Goal: Complete application form: Complete application form

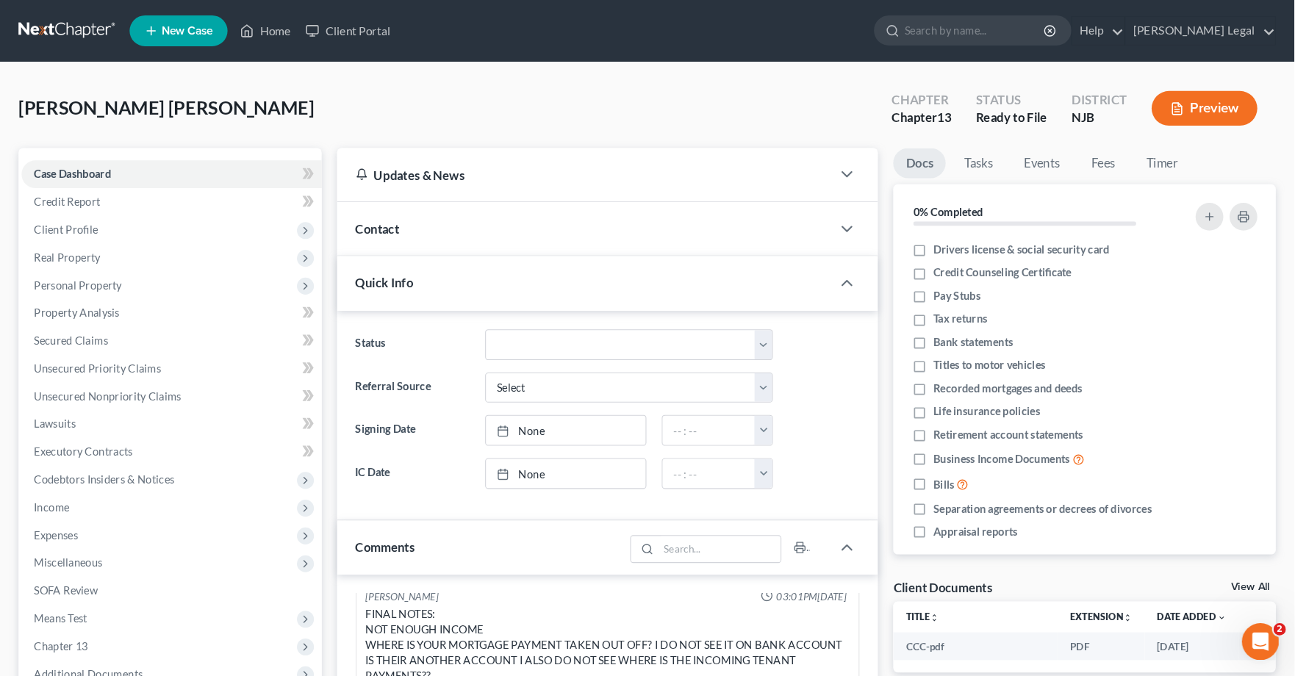
scroll to position [66, 0]
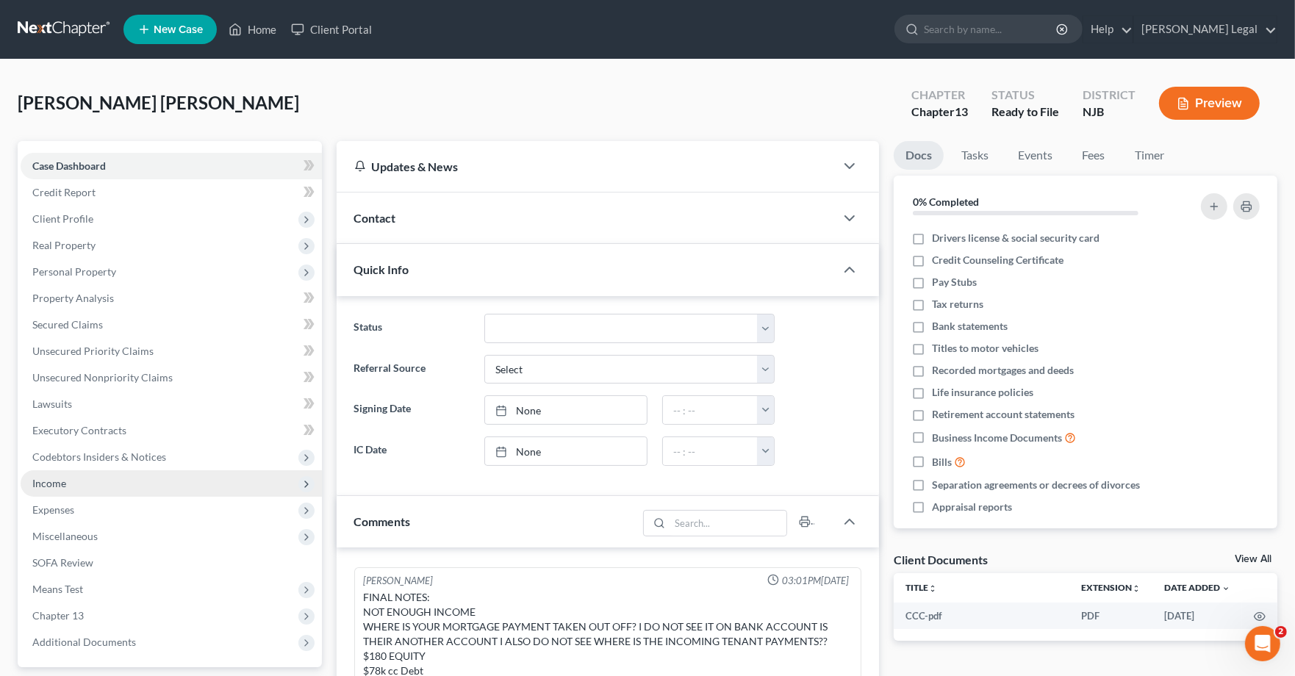
click at [112, 474] on span "Income" at bounding box center [171, 483] width 301 height 26
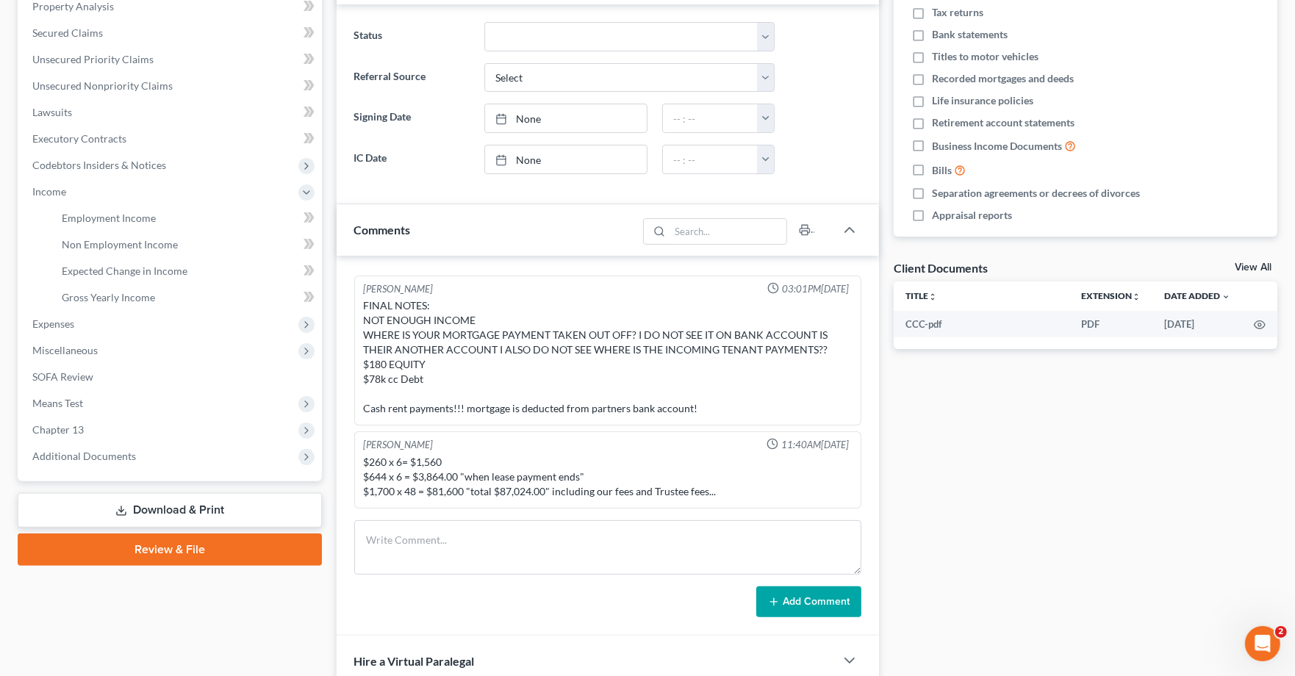
scroll to position [294, 0]
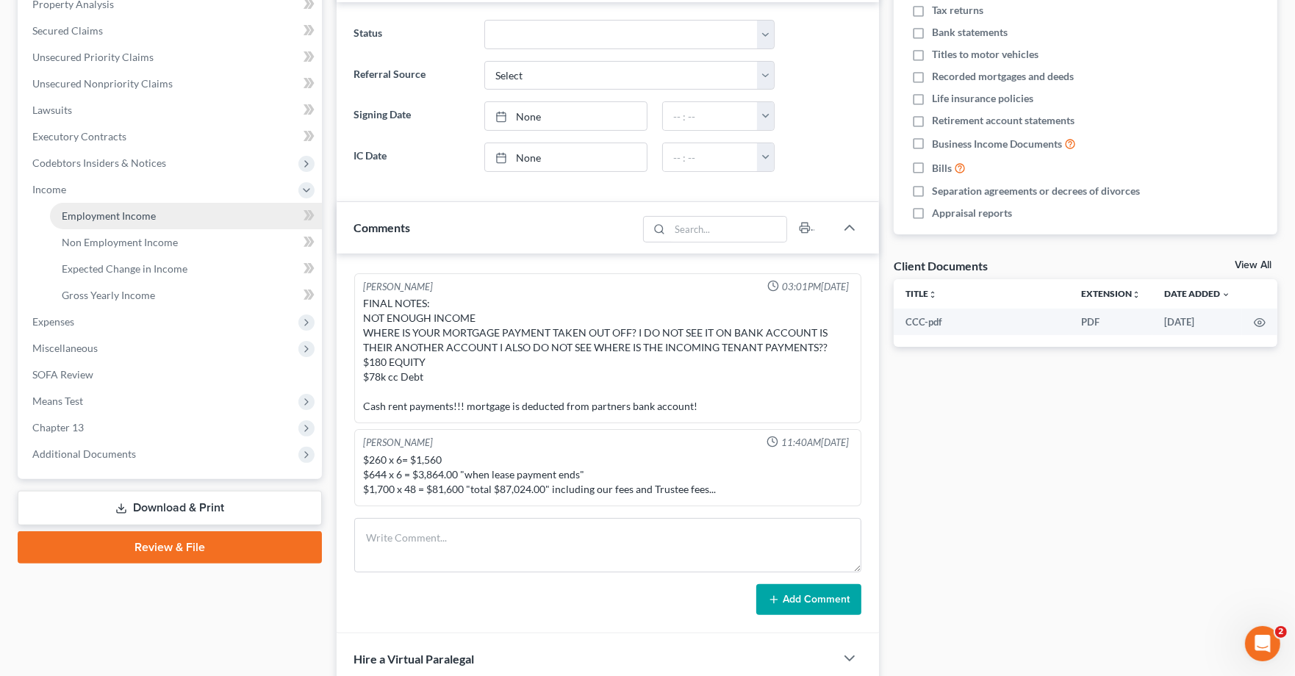
click at [137, 215] on span "Employment Income" at bounding box center [109, 216] width 94 height 12
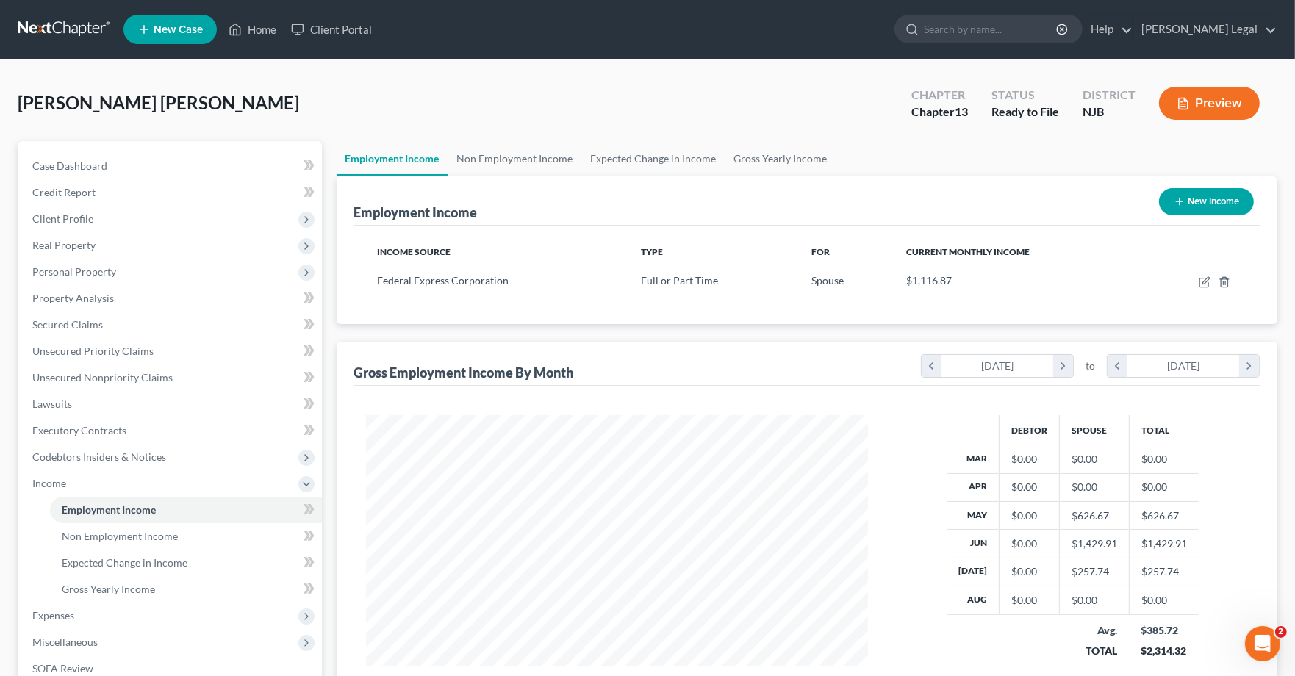
click at [1156, 101] on button "Preview" at bounding box center [1209, 103] width 101 height 33
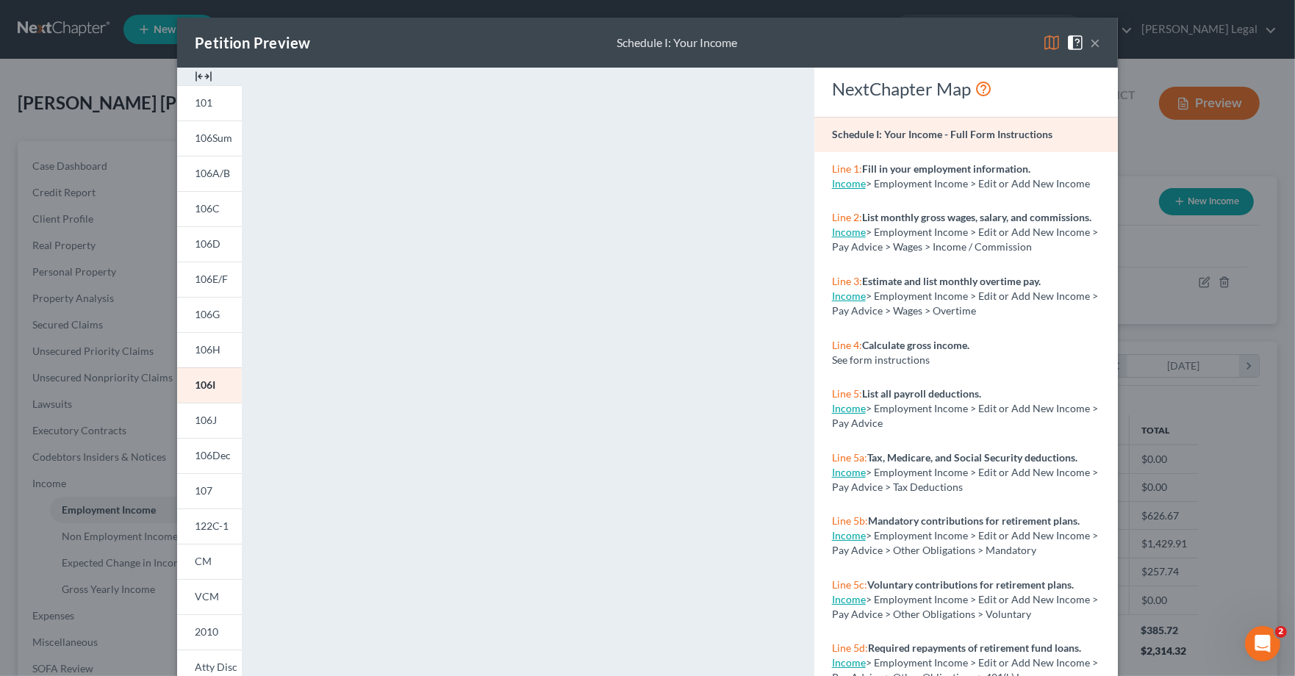
click at [1095, 42] on button "×" at bounding box center [1095, 43] width 10 height 18
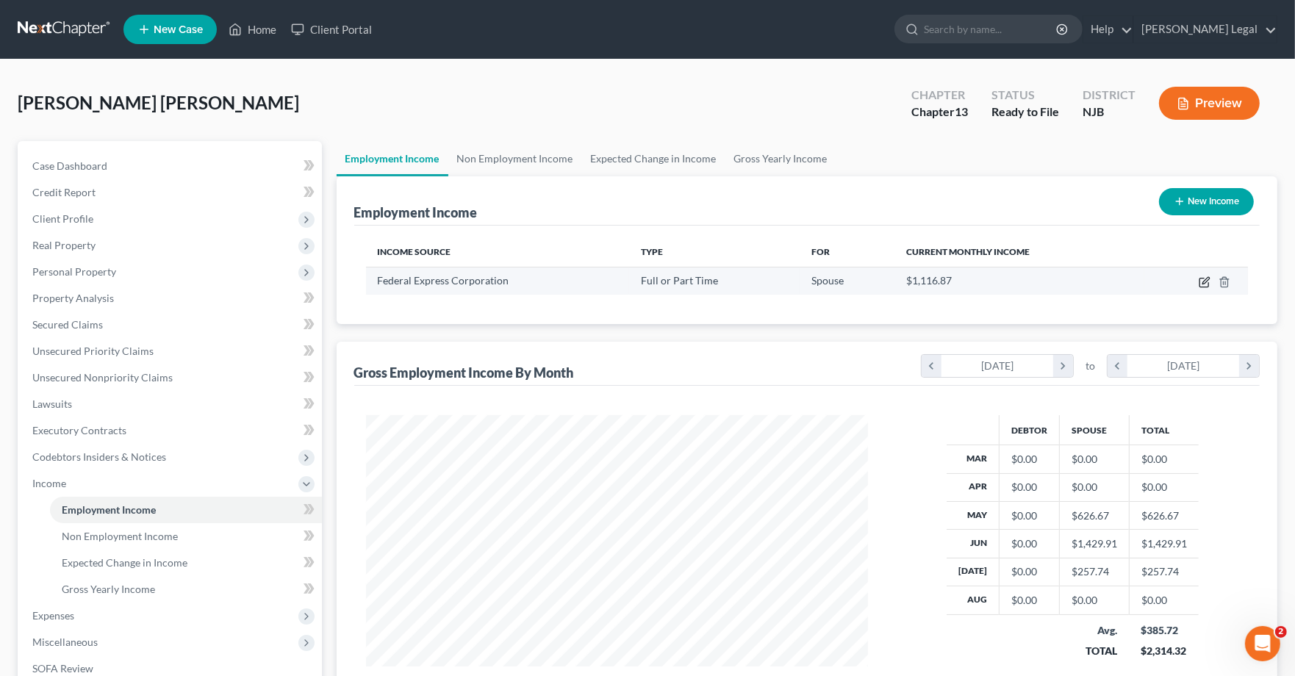
click at [1156, 280] on icon "button" at bounding box center [1206, 280] width 7 height 7
select select "0"
select select "44"
select select "3"
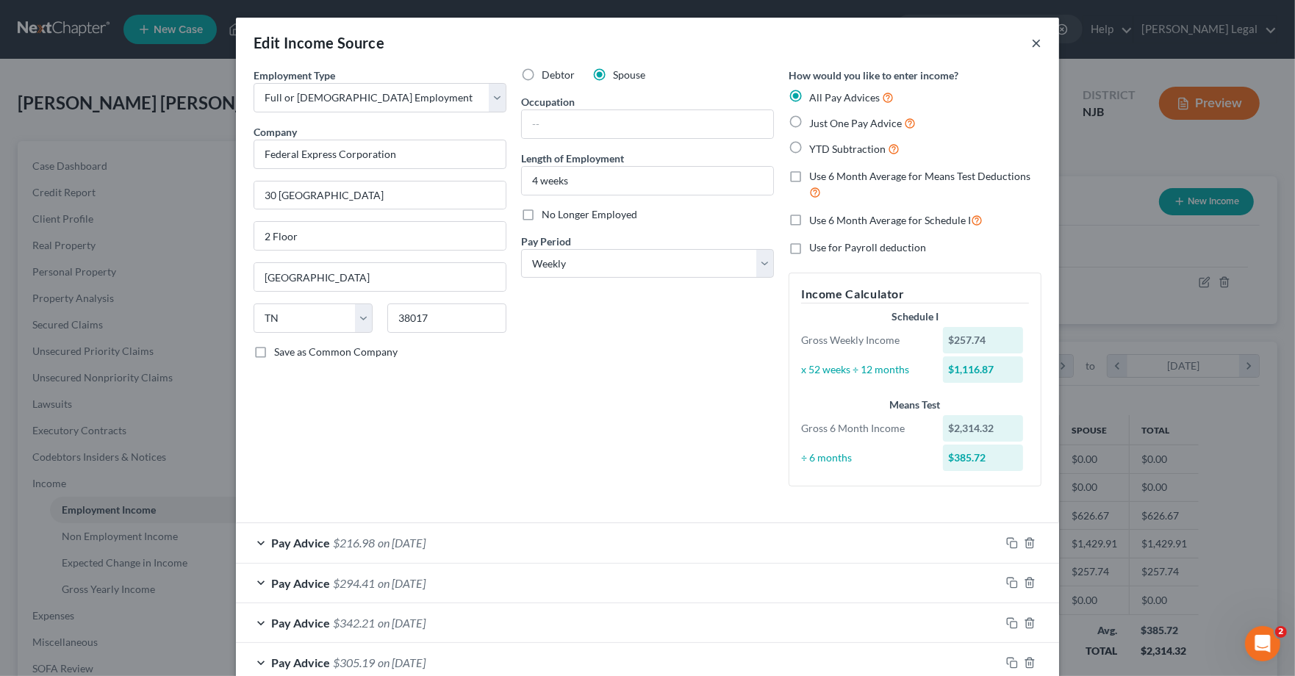
click at [1040, 43] on button "×" at bounding box center [1036, 43] width 10 height 18
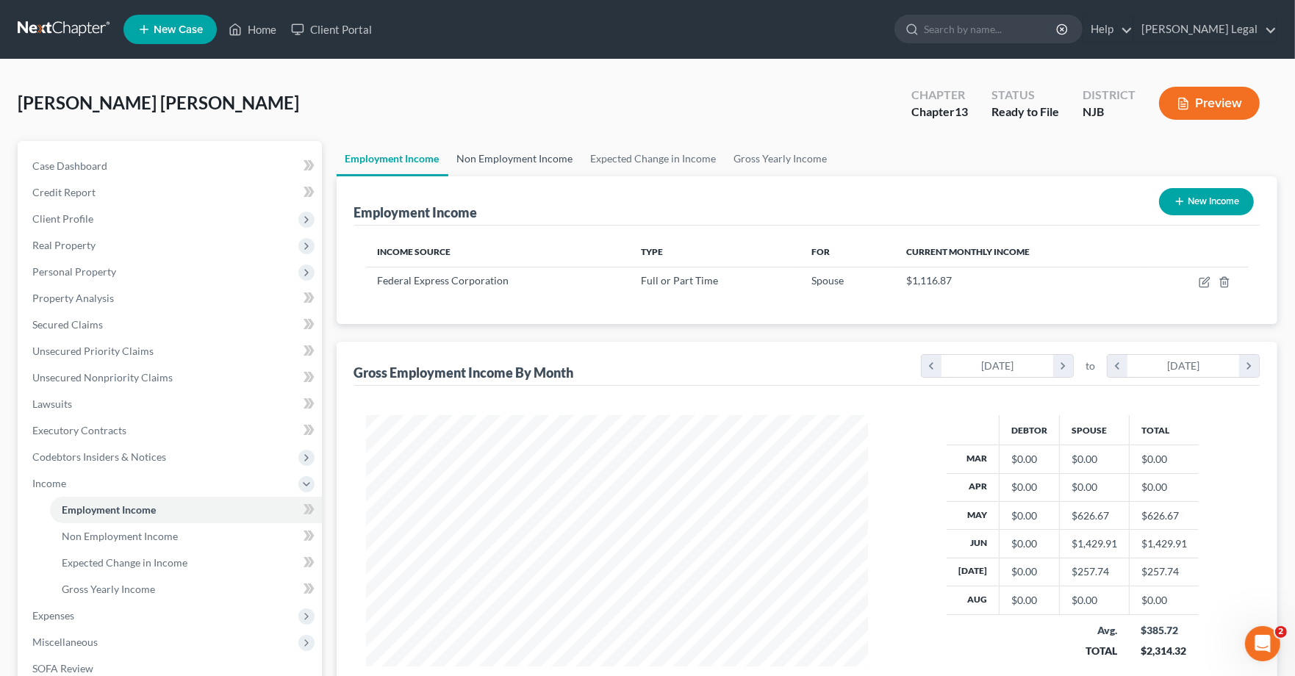
click at [529, 160] on link "Non Employment Income" at bounding box center [515, 158] width 134 height 35
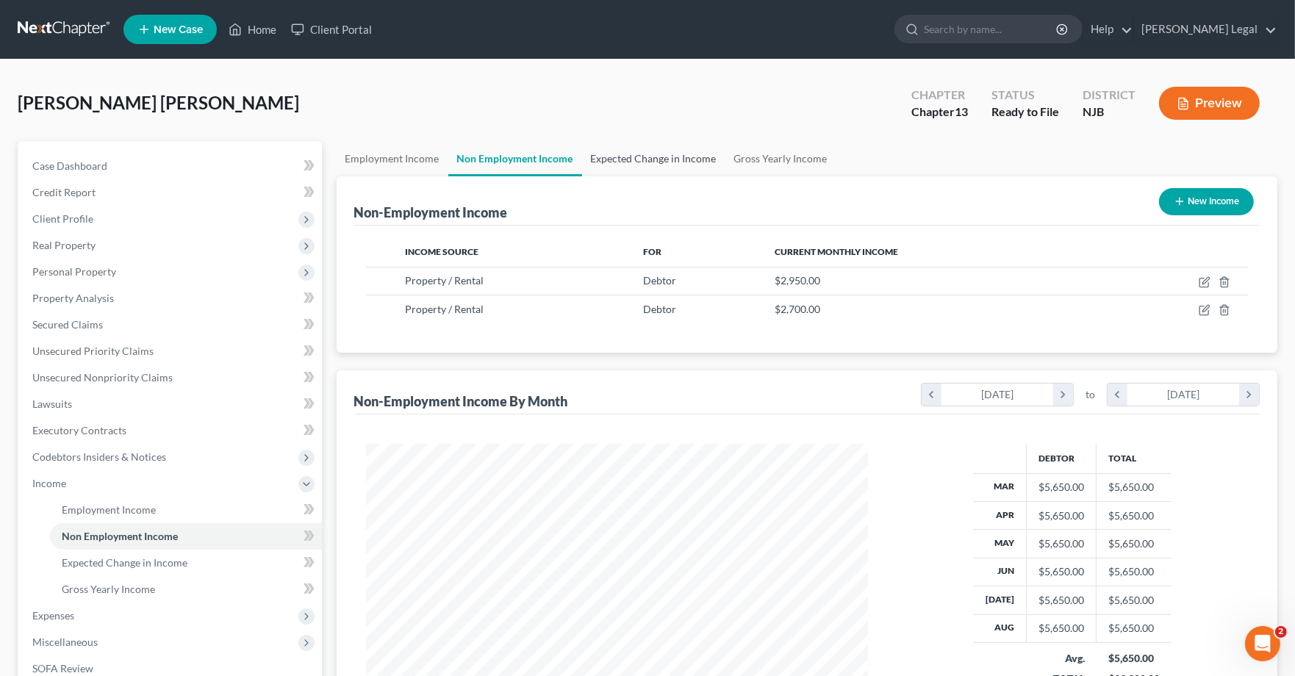
scroll to position [263, 532]
click at [1156, 106] on button "Preview" at bounding box center [1209, 103] width 101 height 33
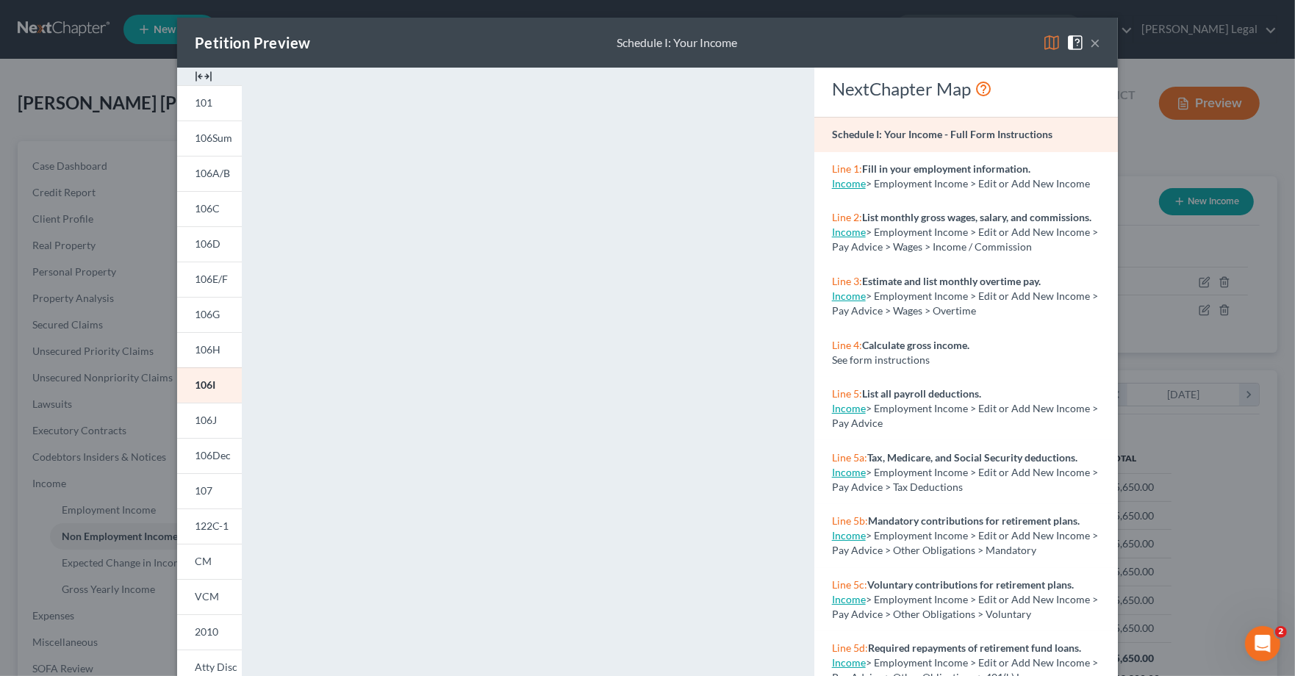
click at [79, 254] on div "Petition Preview Schedule I: Your Income × 101 106Sum 106A/B 106C 106D 106E/F 1…" at bounding box center [647, 338] width 1295 height 676
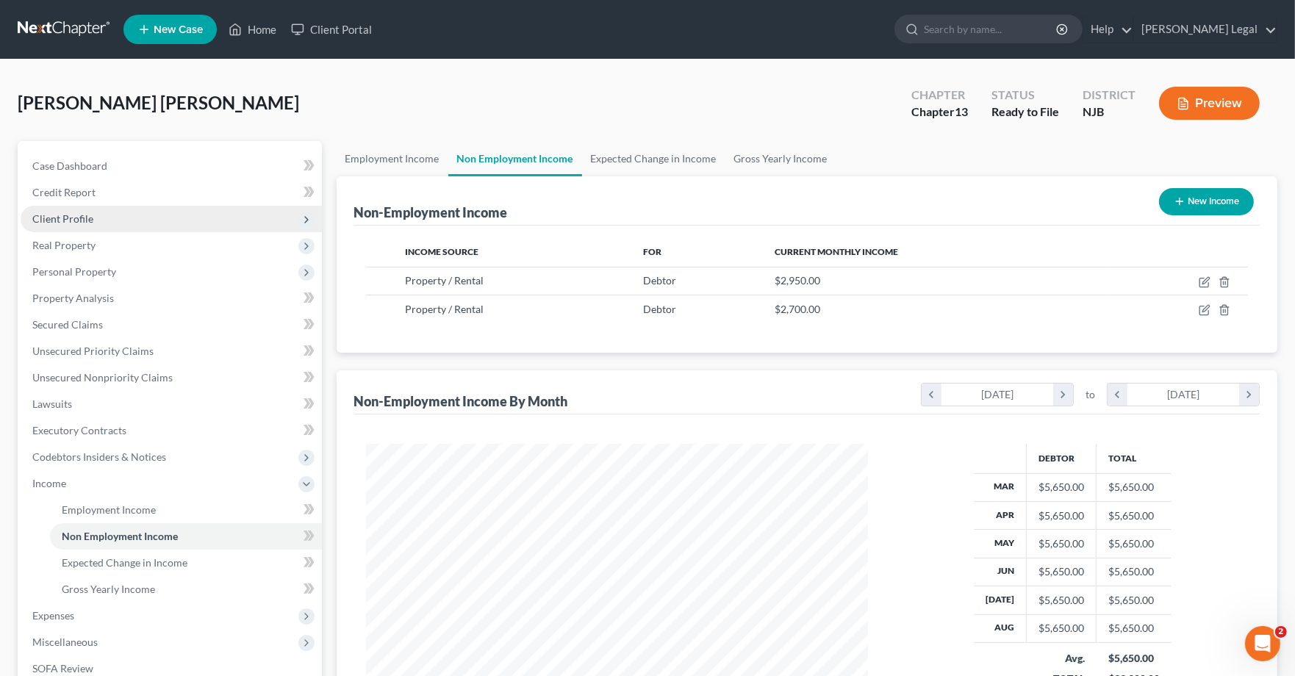
click at [90, 223] on span "Client Profile" at bounding box center [62, 218] width 61 height 12
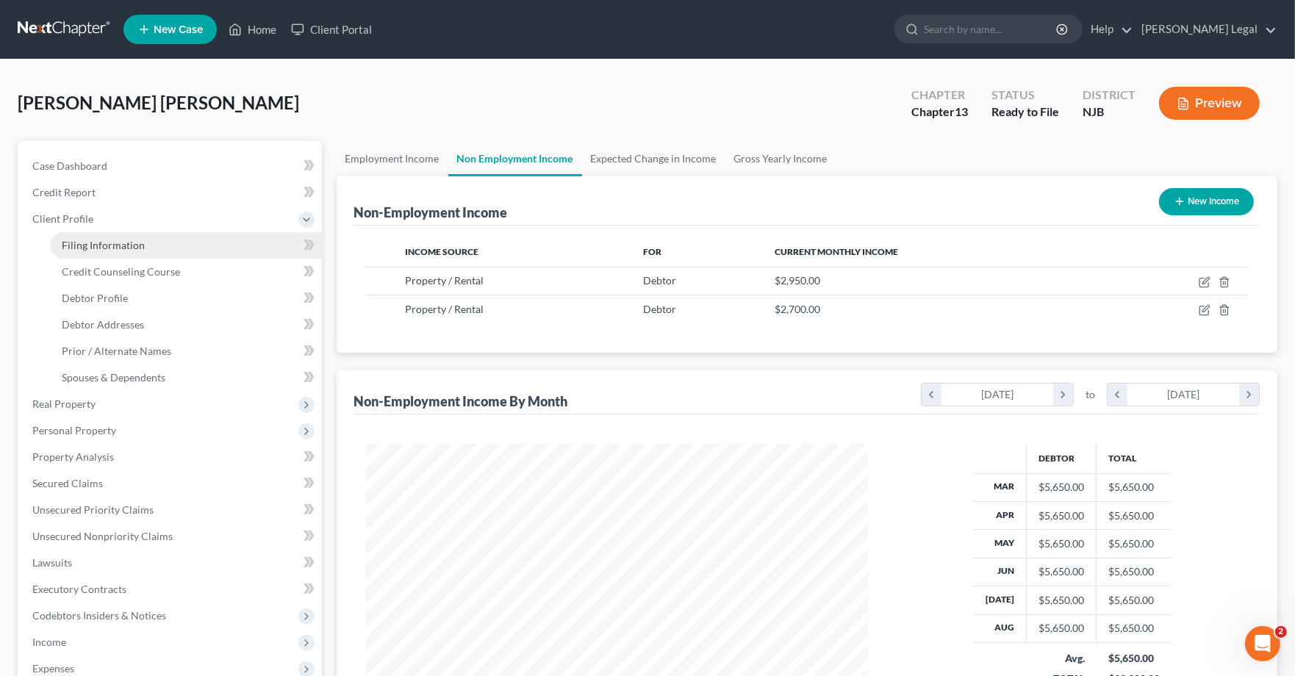
click at [120, 239] on span "Filing Information" at bounding box center [103, 245] width 83 height 12
select select "1"
select select "0"
select select "3"
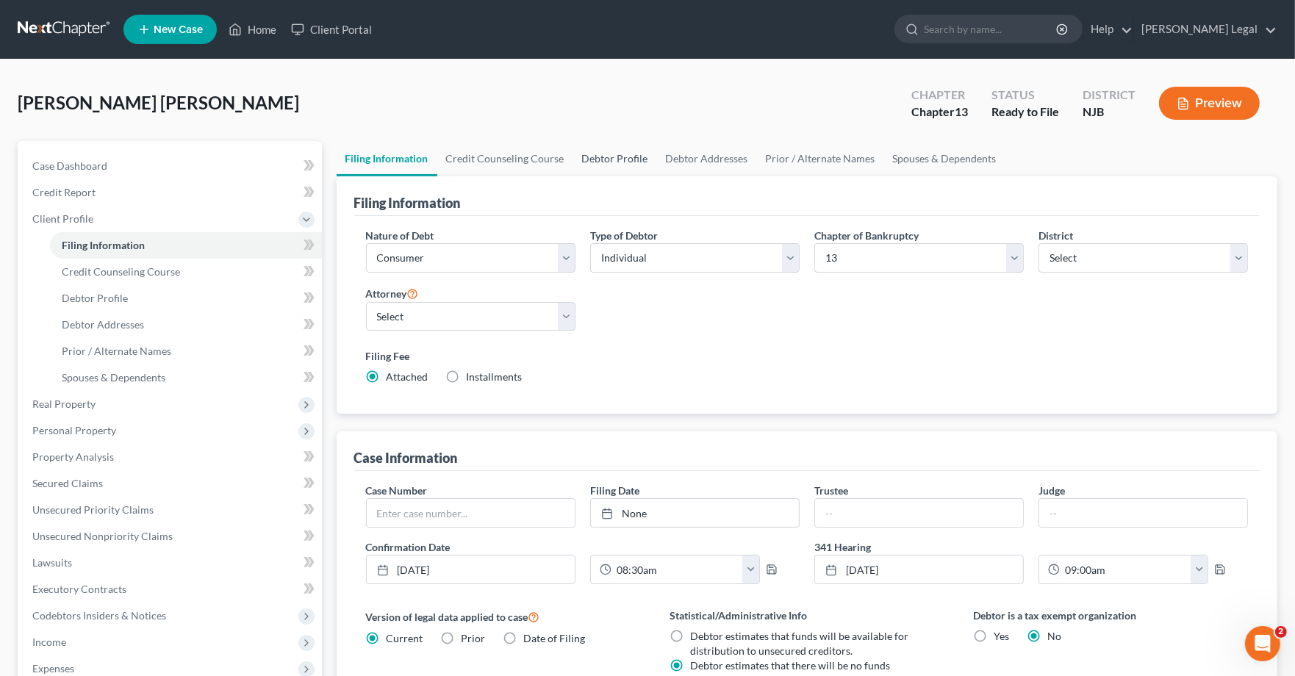
click at [612, 152] on link "Debtor Profile" at bounding box center [615, 158] width 84 height 35
select select "2"
select select "3"
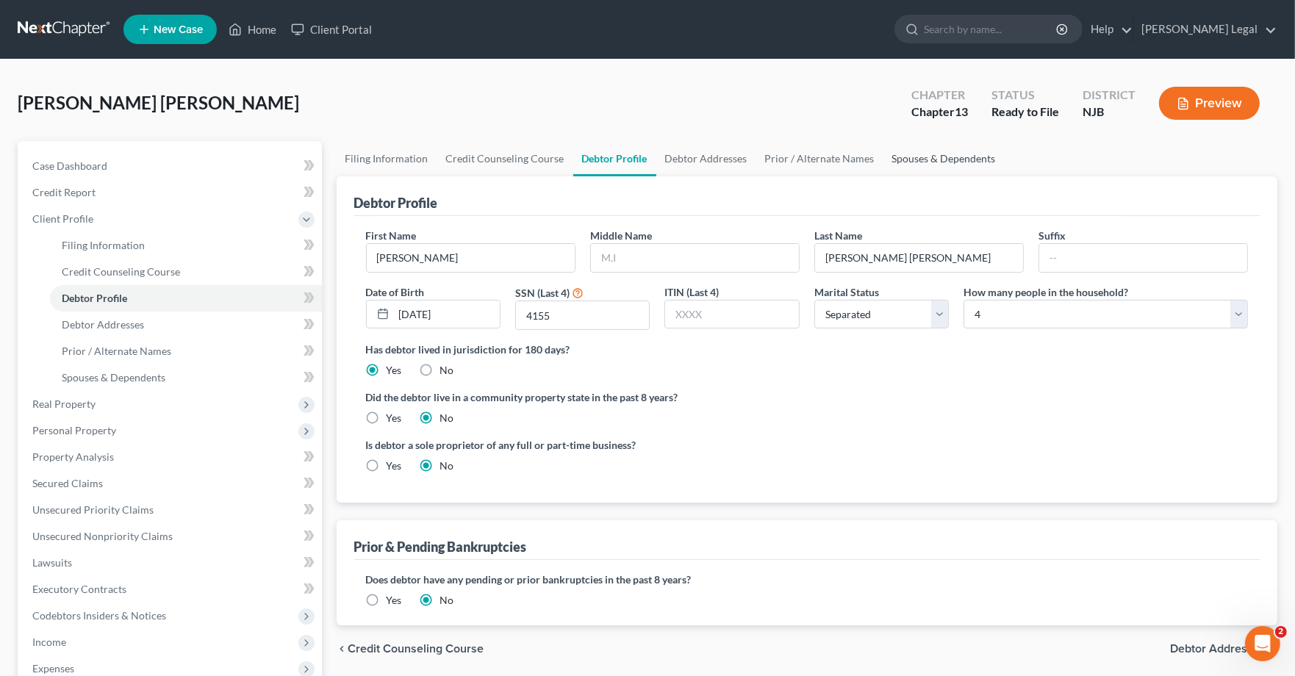
click at [934, 173] on link "Spouses & Dependents" at bounding box center [944, 158] width 121 height 35
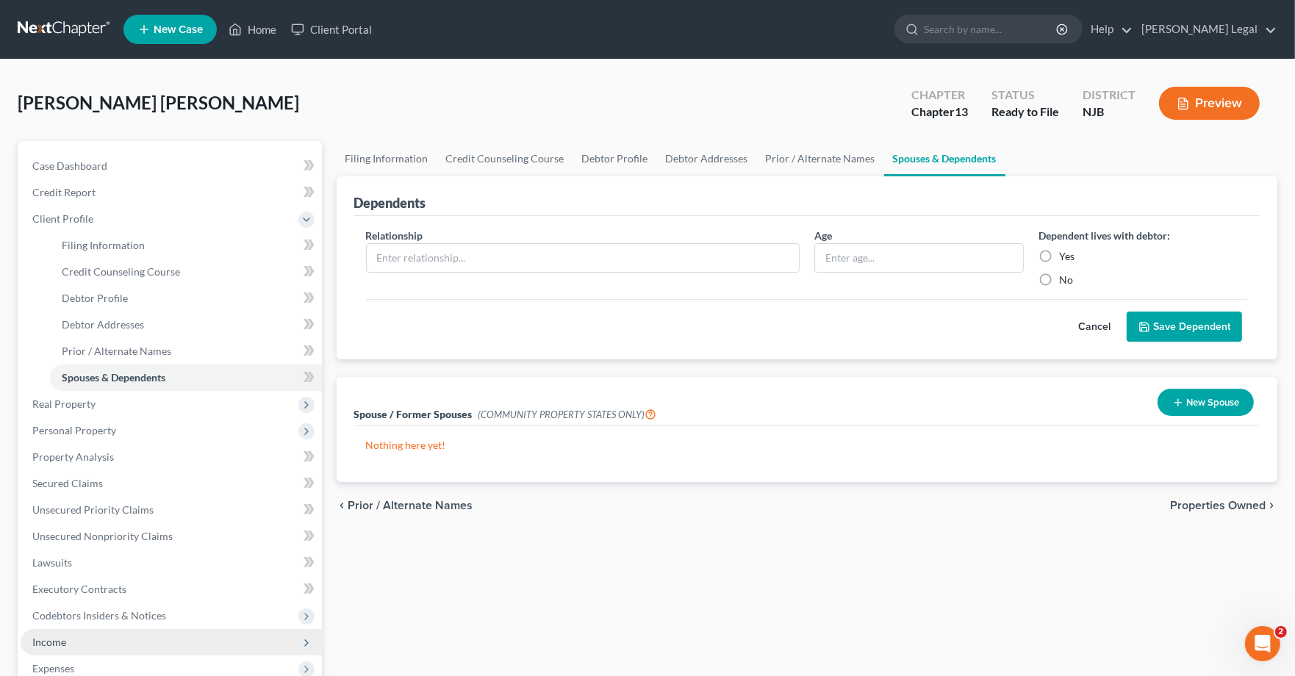
click at [74, 608] on span "Income" at bounding box center [171, 642] width 301 height 26
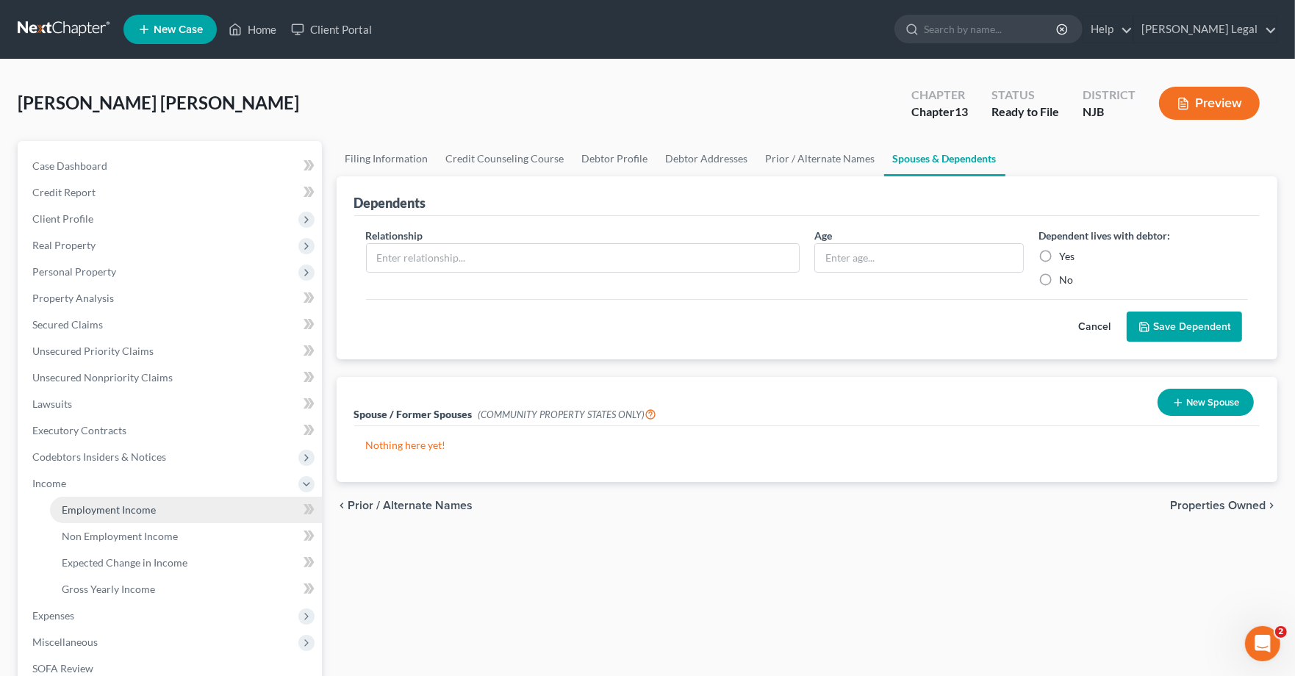
click at [65, 504] on span "Employment Income" at bounding box center [109, 510] width 94 height 12
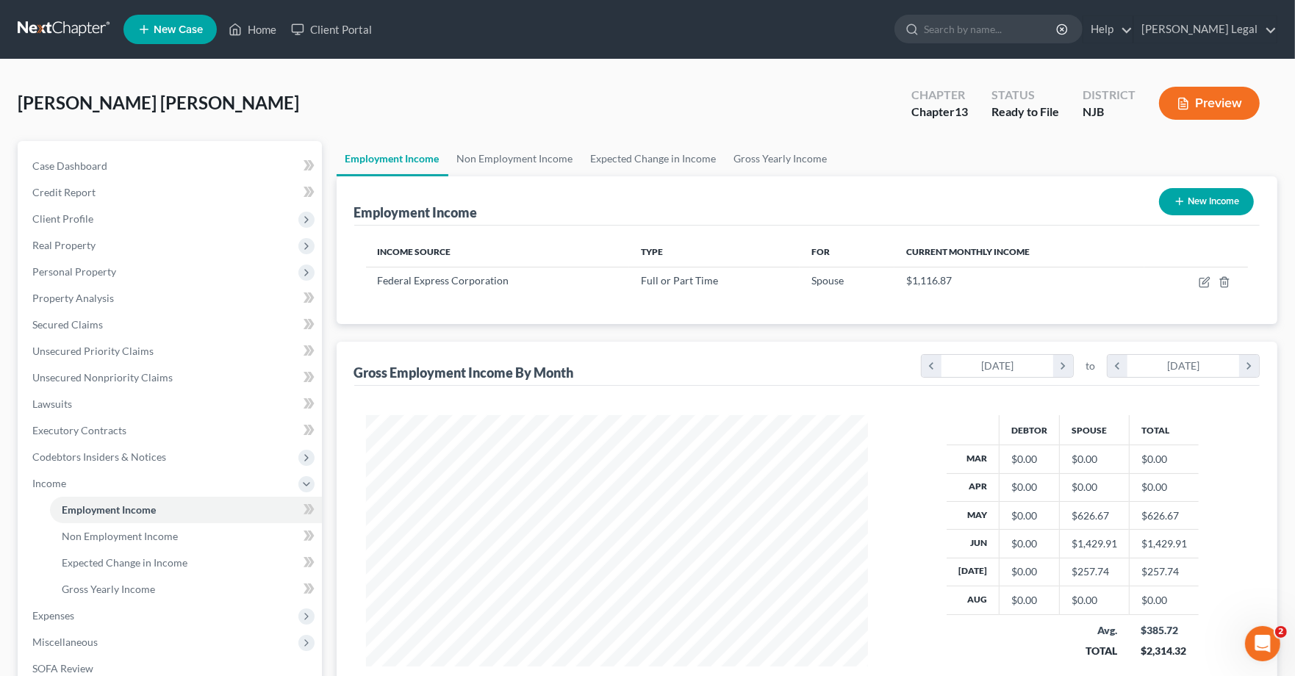
scroll to position [263, 532]
click at [1156, 208] on button "New Income" at bounding box center [1206, 201] width 95 height 27
select select "0"
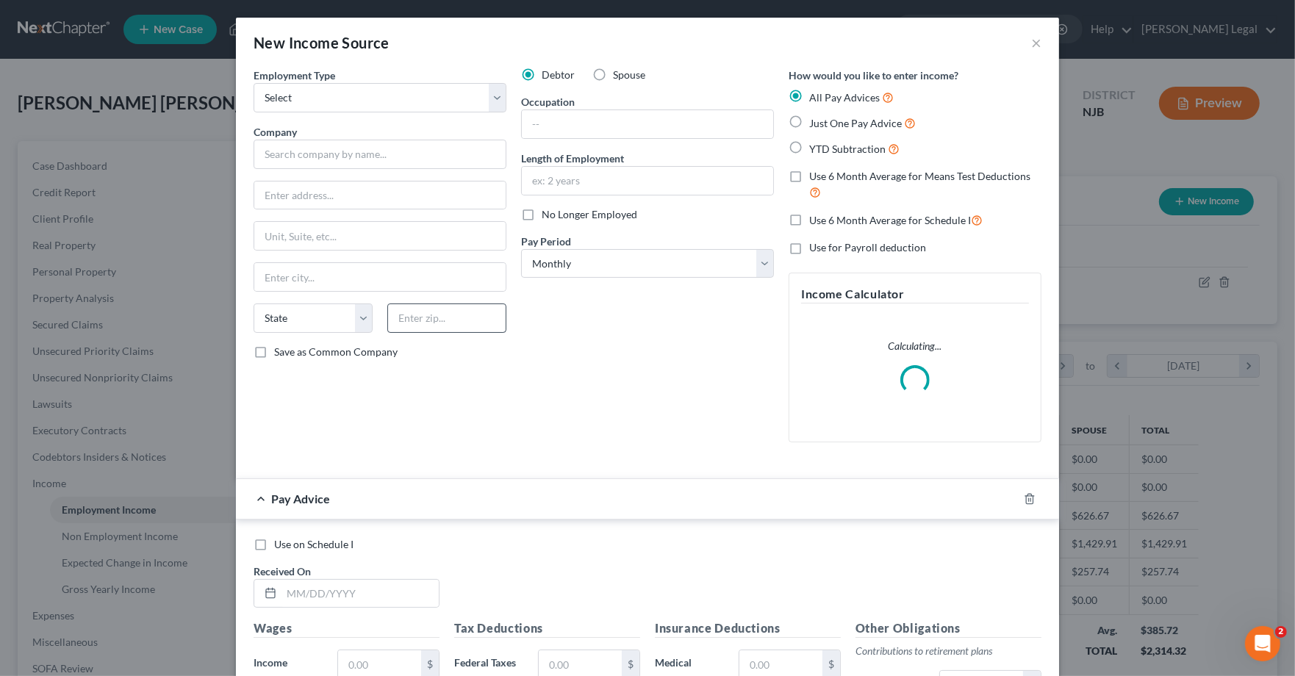
scroll to position [0, 0]
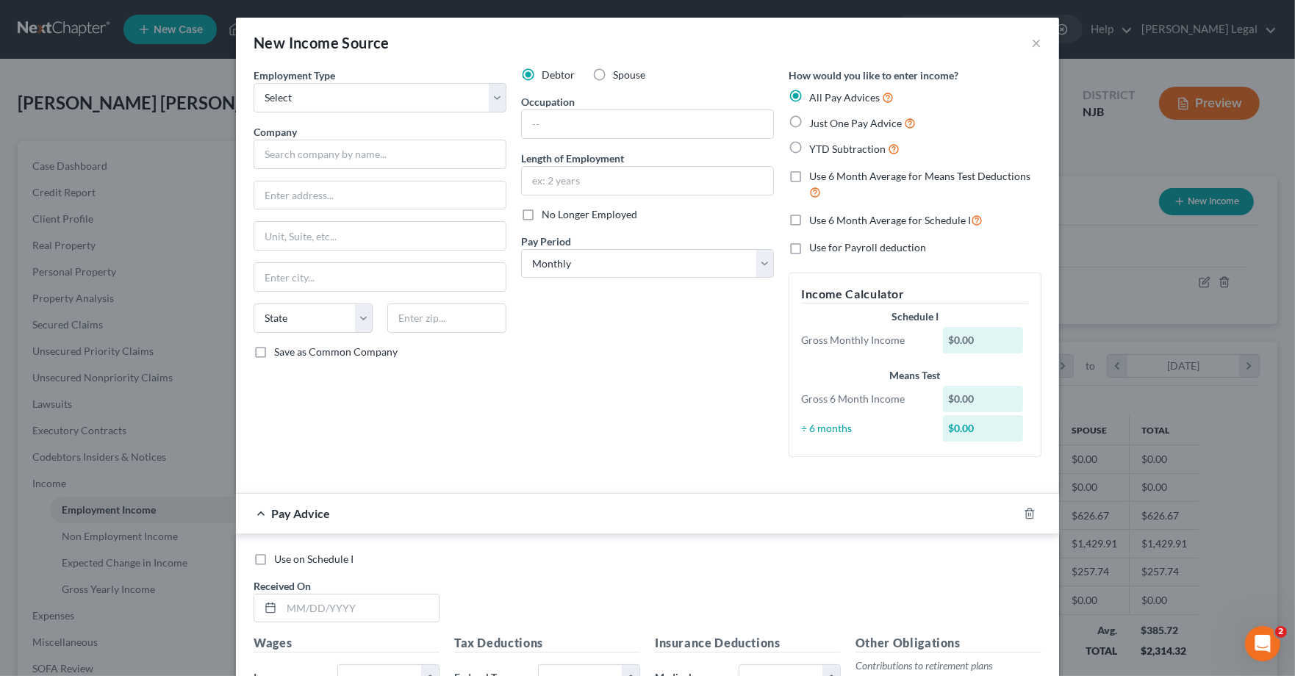
click at [1156, 102] on div "New Income Source × Employment Type * Select Full or [DEMOGRAPHIC_DATA] Employm…" at bounding box center [647, 338] width 1295 height 676
click at [1037, 42] on button "×" at bounding box center [1036, 43] width 10 height 18
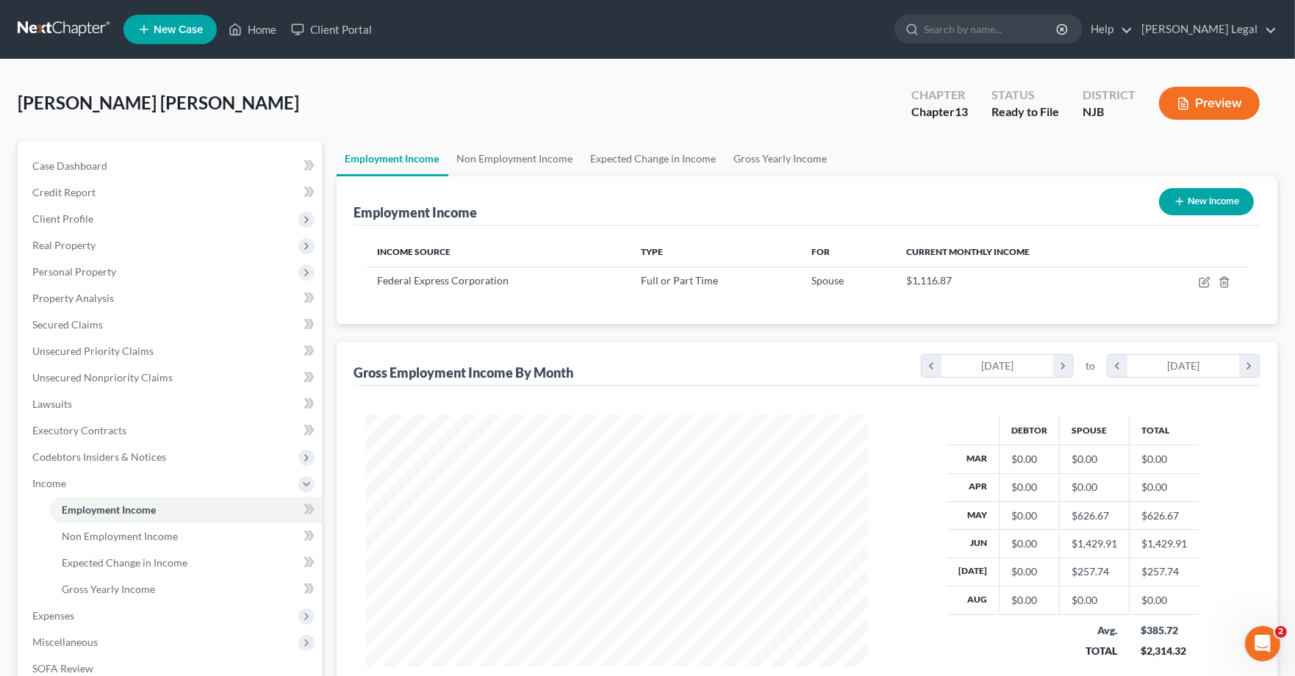
click at [1156, 108] on button "Preview" at bounding box center [1209, 103] width 101 height 33
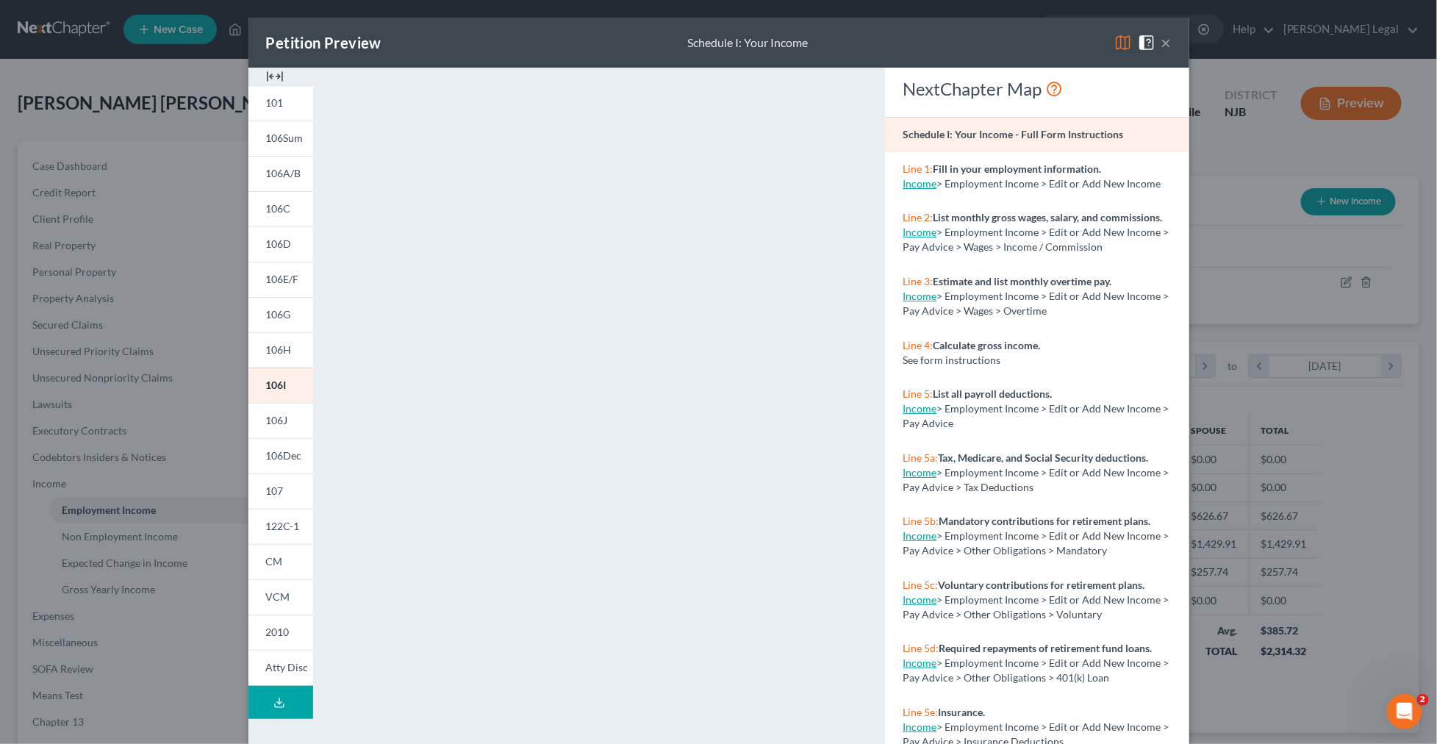
scroll to position [734808, 734497]
click at [172, 176] on div "Petition Preview Schedule I: Your Income × 101 106Sum 106A/B 106C 106D 106E/F 1…" at bounding box center [718, 372] width 1437 height 744
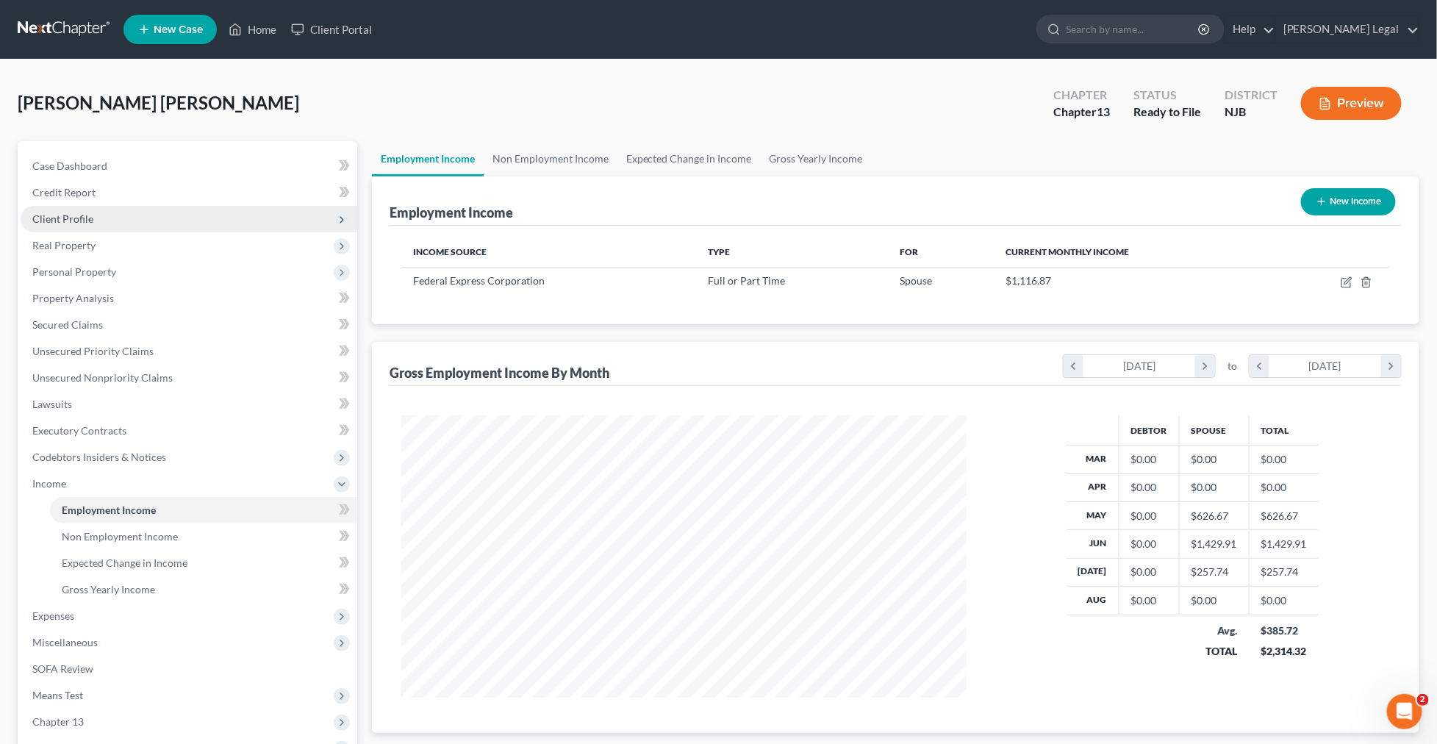
click at [146, 211] on span "Client Profile" at bounding box center [189, 219] width 337 height 26
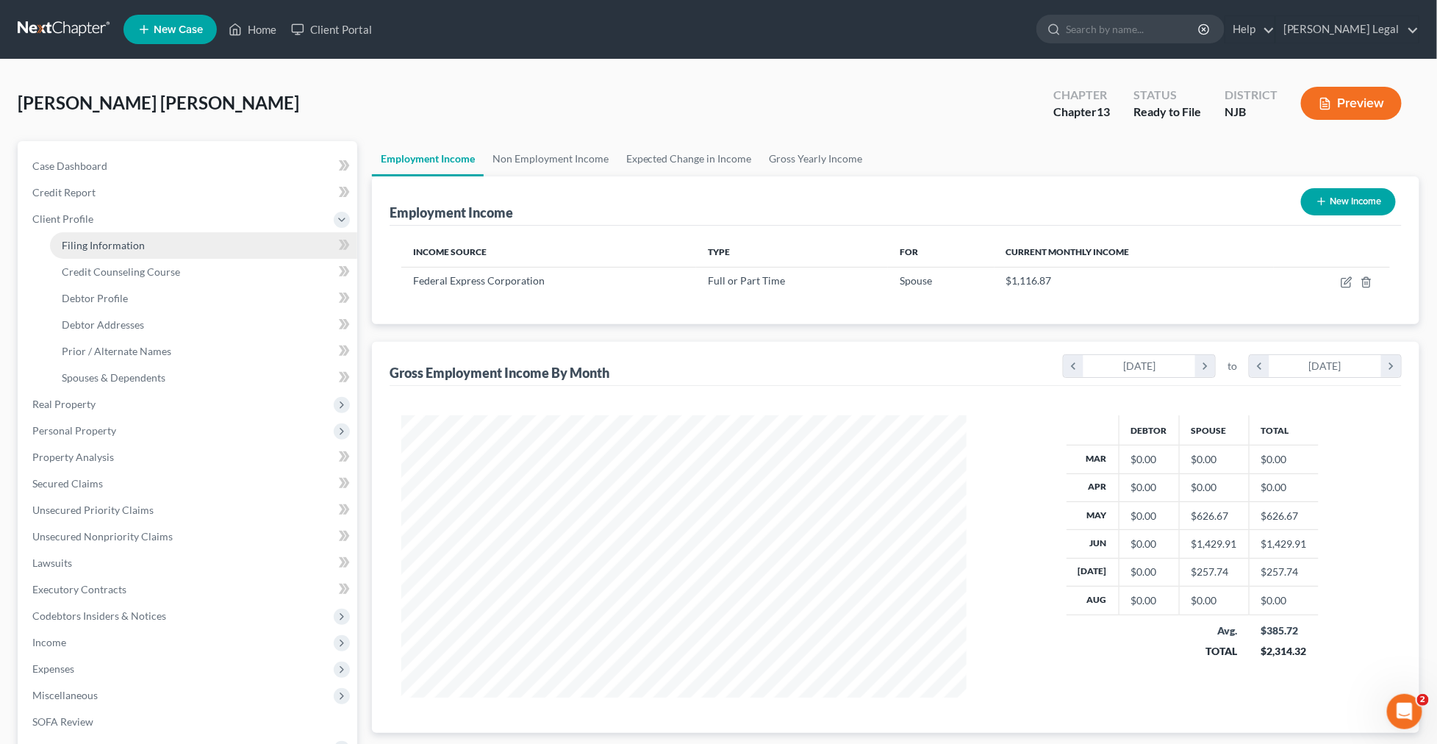
click at [136, 244] on span "Filing Information" at bounding box center [103, 245] width 83 height 12
select select "1"
select select "0"
select select "3"
select select "51"
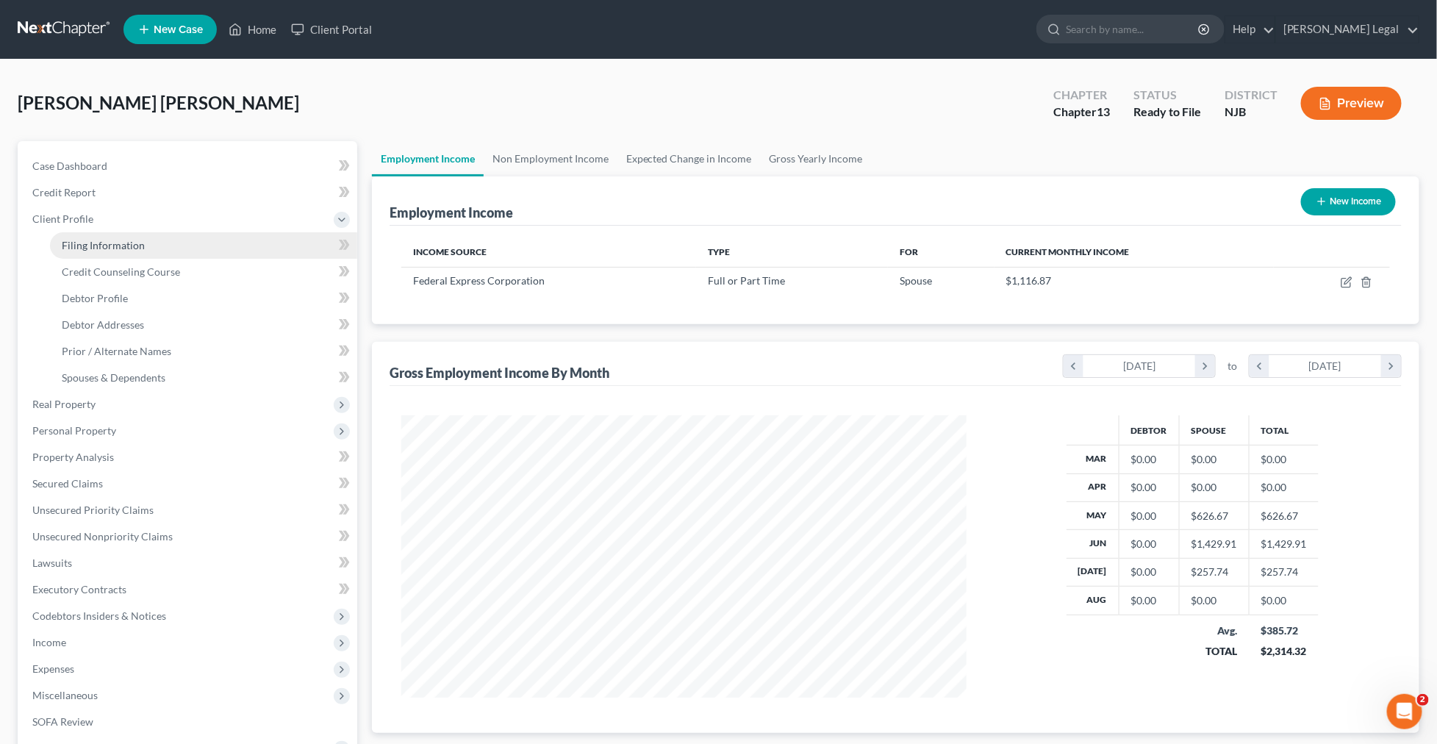
select select "0"
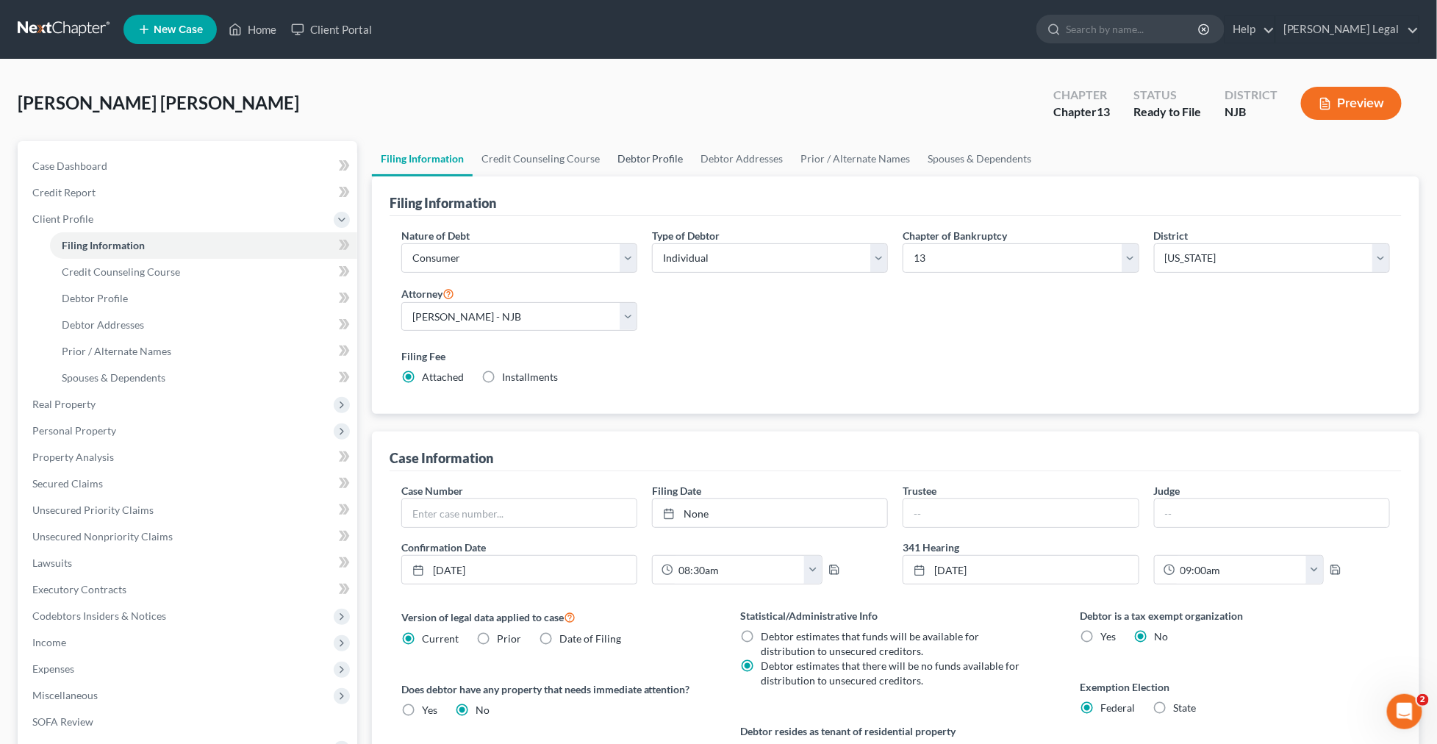
click at [676, 170] on link "Debtor Profile" at bounding box center [651, 158] width 84 height 35
select select "2"
select select "3"
